Goal: Task Accomplishment & Management: Complete application form

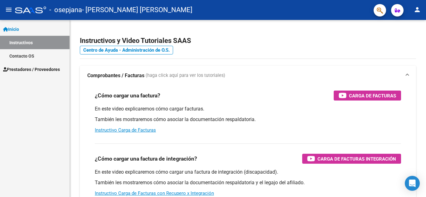
click at [21, 42] on link "Instructivos" at bounding box center [35, 42] width 70 height 13
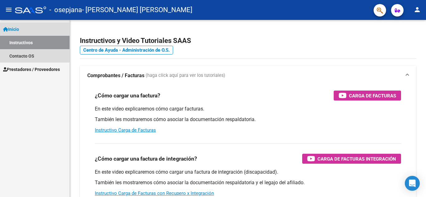
click at [25, 27] on link "Inicio" at bounding box center [35, 28] width 70 height 13
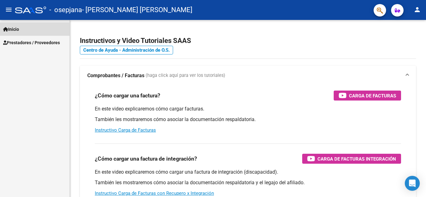
click at [26, 31] on link "Inicio" at bounding box center [35, 28] width 70 height 13
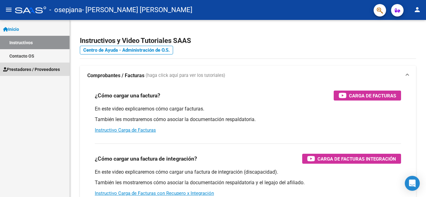
click at [34, 66] on span "Prestadores / Proveedores" at bounding box center [31, 69] width 57 height 7
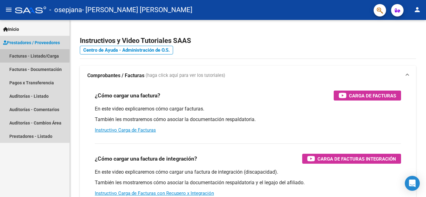
click at [33, 56] on link "Facturas - Listado/Carga" at bounding box center [35, 55] width 70 height 13
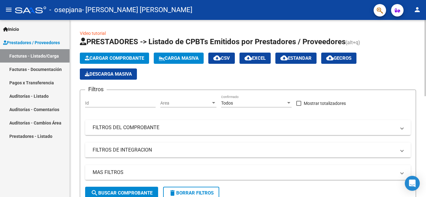
click at [119, 55] on button "Cargar Comprobante" at bounding box center [114, 58] width 69 height 11
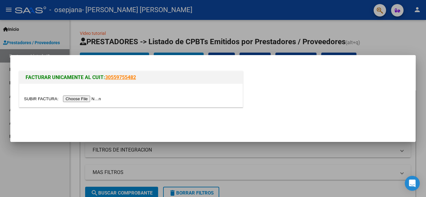
click at [99, 100] on input "file" at bounding box center [63, 99] width 79 height 7
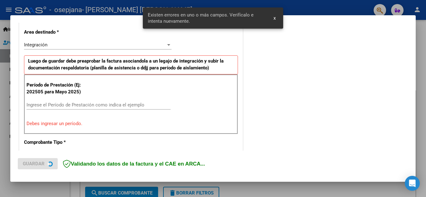
scroll to position [153, 0]
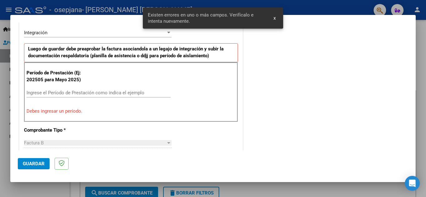
click at [72, 97] on div "Ingrese el Período de Prestación como indica el ejemplo" at bounding box center [99, 92] width 144 height 9
click at [71, 93] on input "Ingrese el Período de Prestación como indica el ejemplo" at bounding box center [99, 93] width 144 height 6
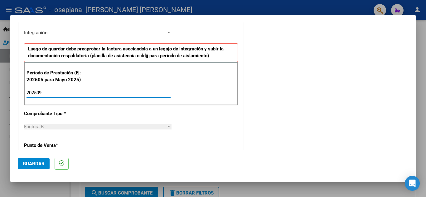
type input "202509"
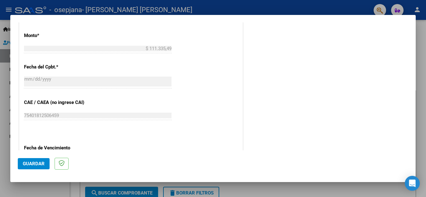
scroll to position [389, 0]
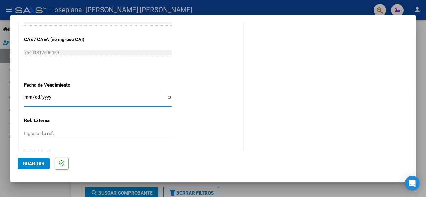
click at [168, 99] on input "Ingresar la fecha" at bounding box center [98, 100] width 148 height 10
type input "[DATE]"
click at [36, 167] on span "Guardar" at bounding box center [34, 164] width 22 height 6
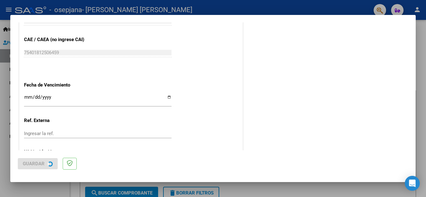
scroll to position [0, 0]
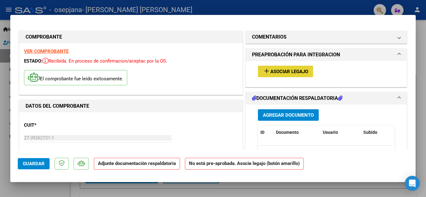
click at [279, 75] on button "add Asociar Legajo" at bounding box center [285, 72] width 55 height 12
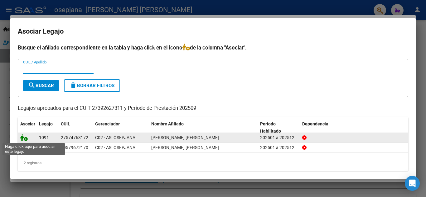
click at [24, 138] on icon at bounding box center [23, 137] width 7 height 7
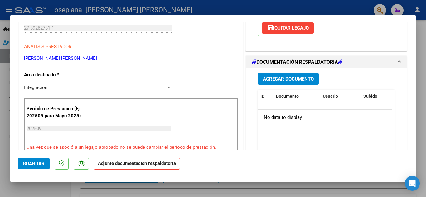
scroll to position [106, 0]
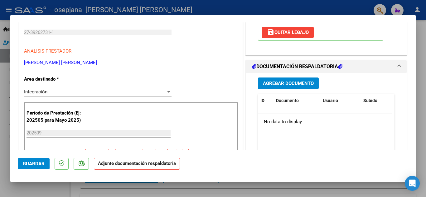
drag, startPoint x: 410, startPoint y: 67, endPoint x: 279, endPoint y: 82, distance: 131.9
click at [279, 82] on mat-dialog-content "COMPROBANTE VER COMPROBANTE ESTADO: Recibida. En proceso de confirmacion/acepta…" at bounding box center [213, 86] width 406 height 128
click at [309, 83] on span "Agregar Documento" at bounding box center [288, 84] width 51 height 6
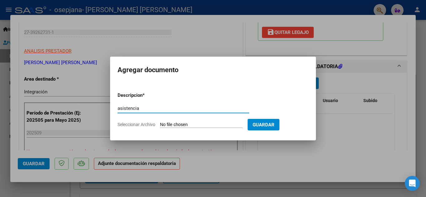
type input "asistencia"
click at [185, 127] on input "Seleccionar Archivo" at bounding box center [201, 125] width 83 height 6
type input "C:\fakepath\asistencia.pdf"
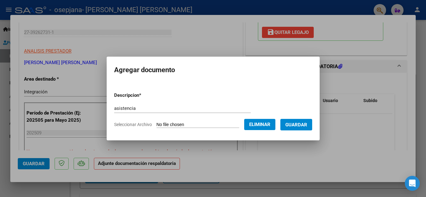
click at [301, 130] on button "Guardar" at bounding box center [296, 125] width 32 height 12
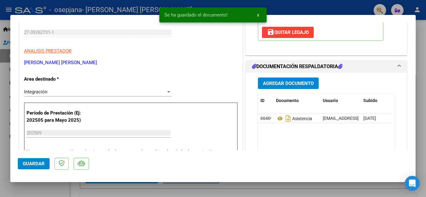
click at [37, 164] on span "Guardar" at bounding box center [34, 164] width 22 height 6
click at [421, 57] on div at bounding box center [213, 98] width 426 height 197
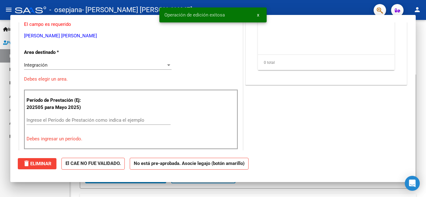
scroll to position [0, 0]
